Goal: Information Seeking & Learning: Understand process/instructions

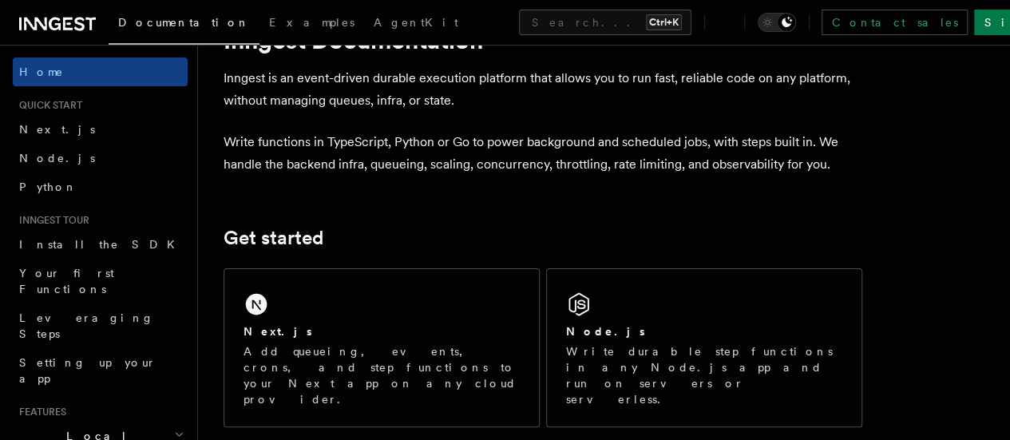
scroll to position [72, 0]
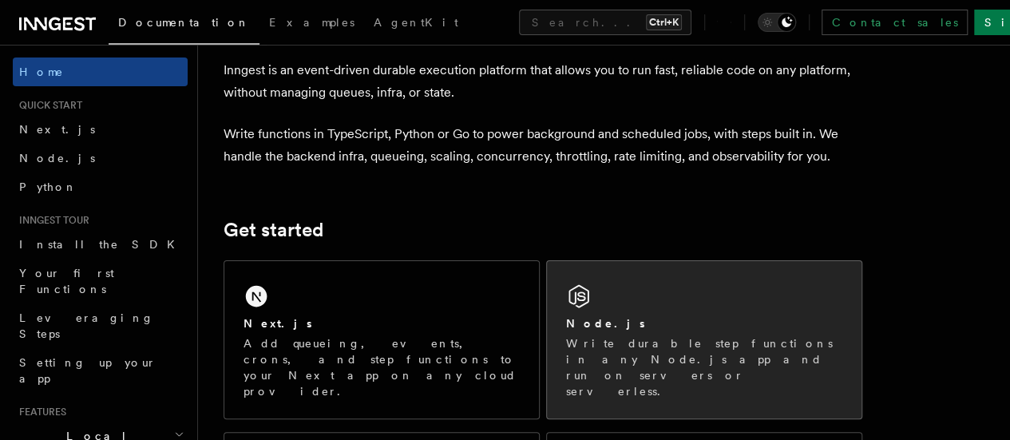
click at [640, 362] on p "Write durable step functions in any Node.js app and run on servers or serverles…" at bounding box center [704, 367] width 276 height 64
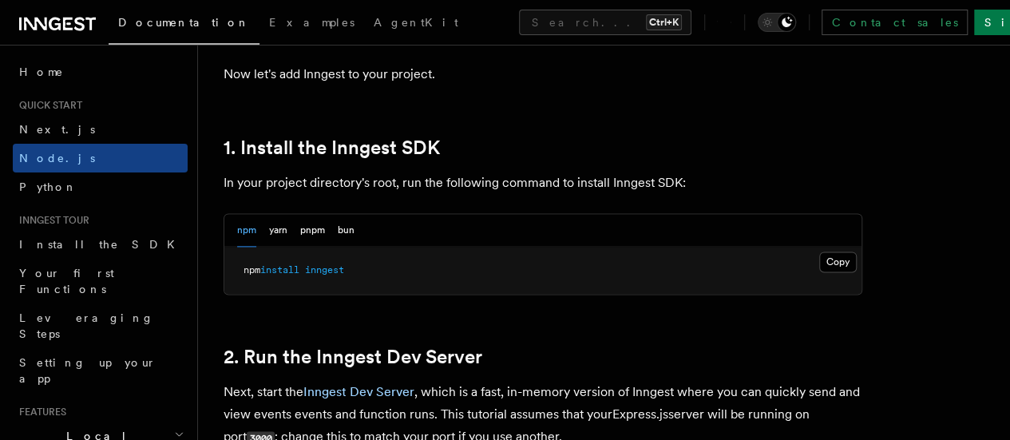
scroll to position [966, 0]
click at [819, 271] on button "Copy Copied" at bounding box center [838, 261] width 38 height 21
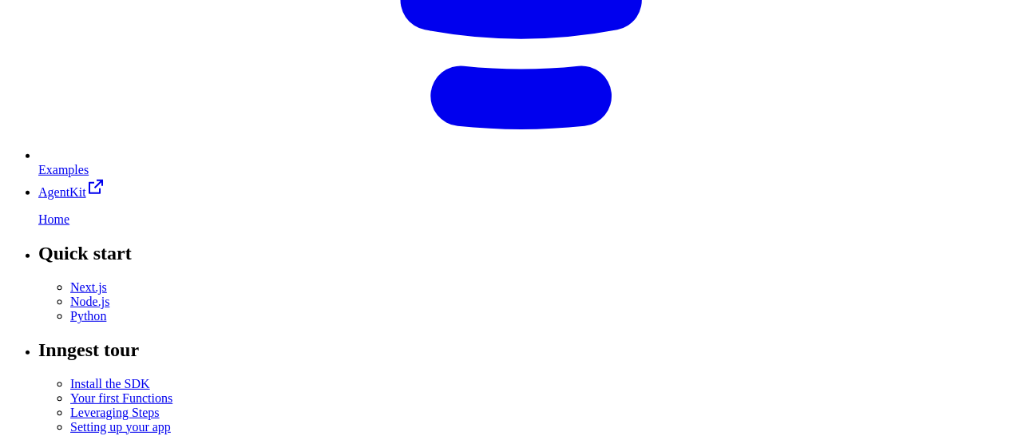
scroll to position [2081, 0]
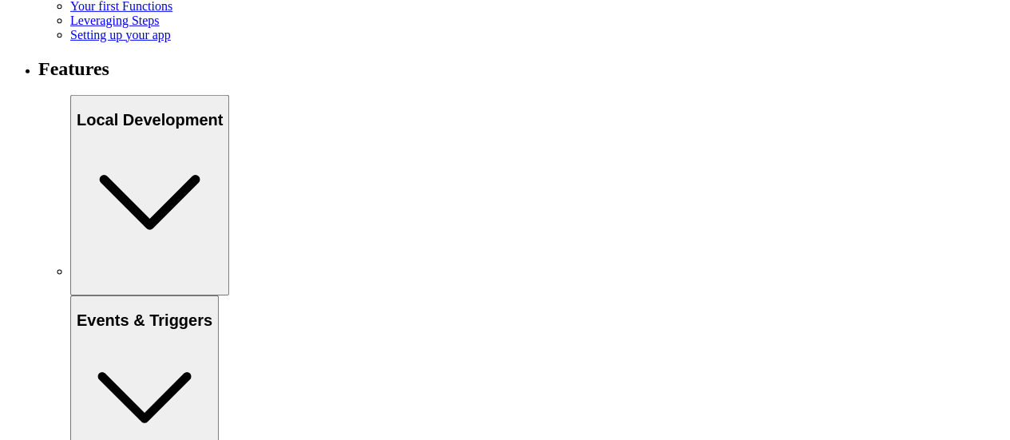
scroll to position [2478, 0]
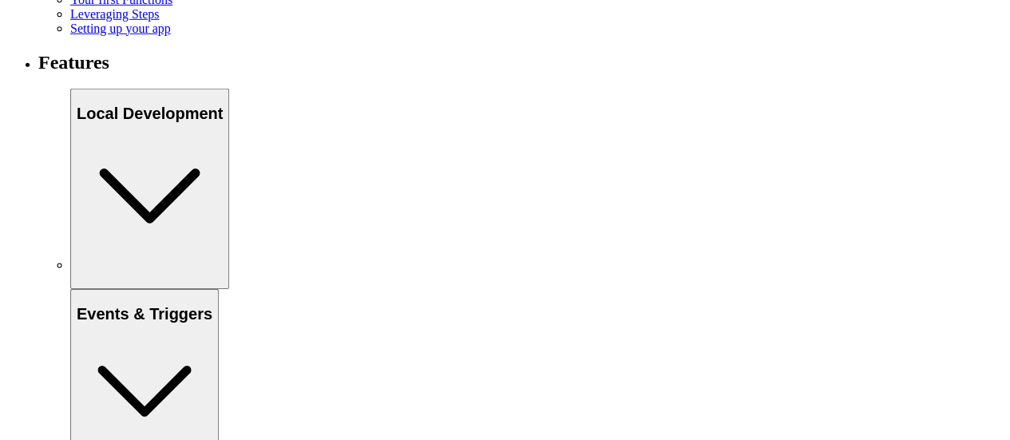
drag, startPoint x: 378, startPoint y: 299, endPoint x: 629, endPoint y: 301, distance: 250.7
copy span "serve ({ client : inngest , functions }));"
